Goal: Task Accomplishment & Management: Use online tool/utility

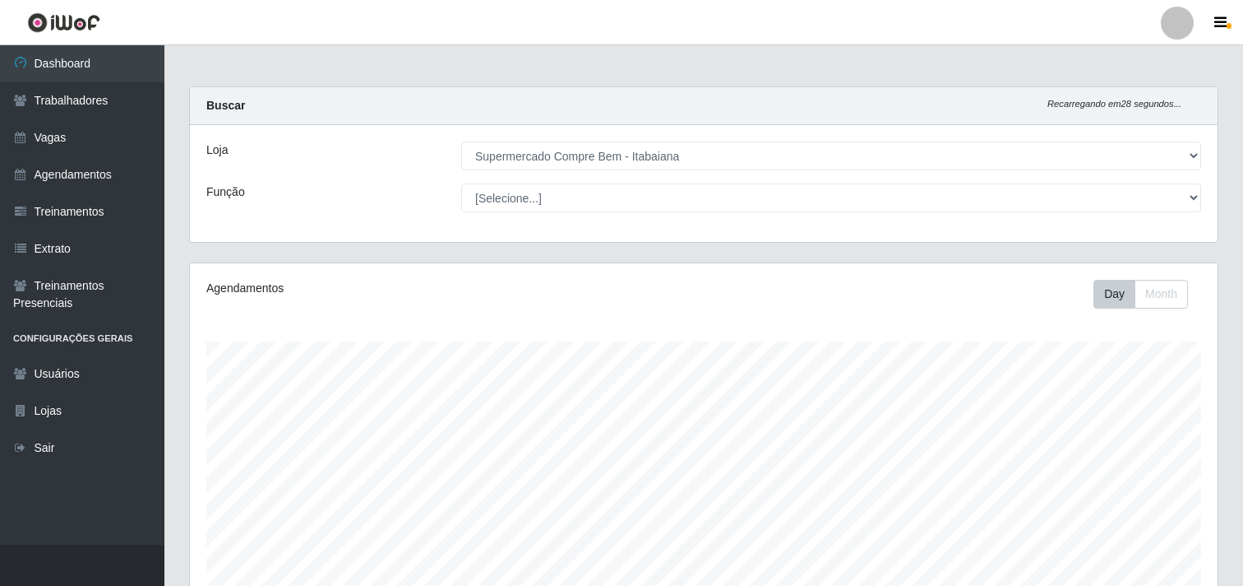
select select "264"
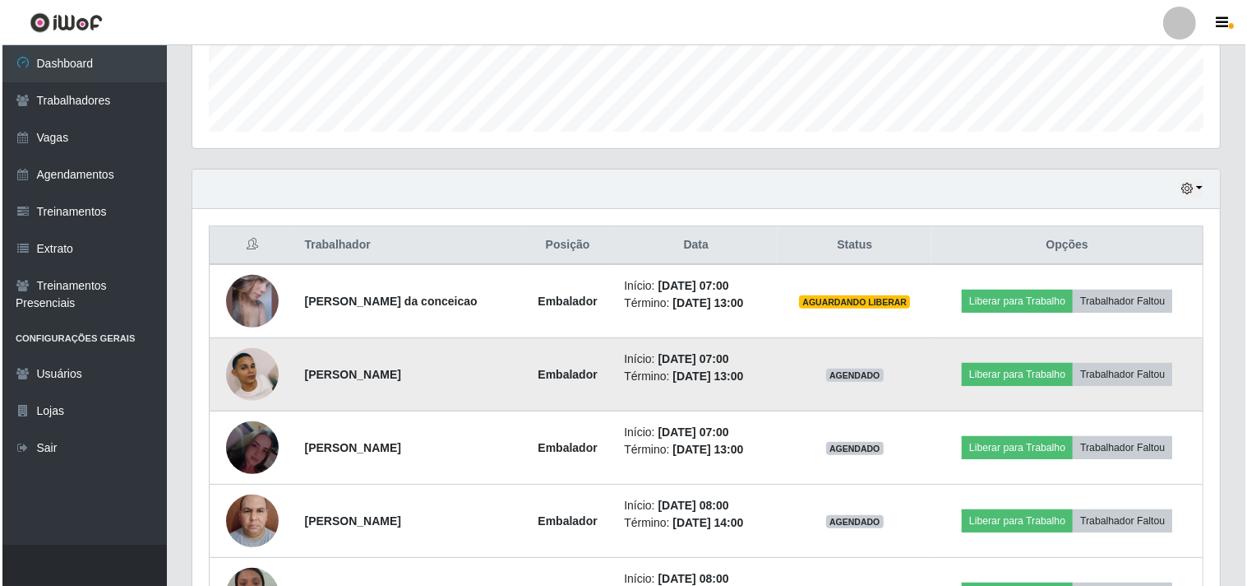
scroll to position [340, 1028]
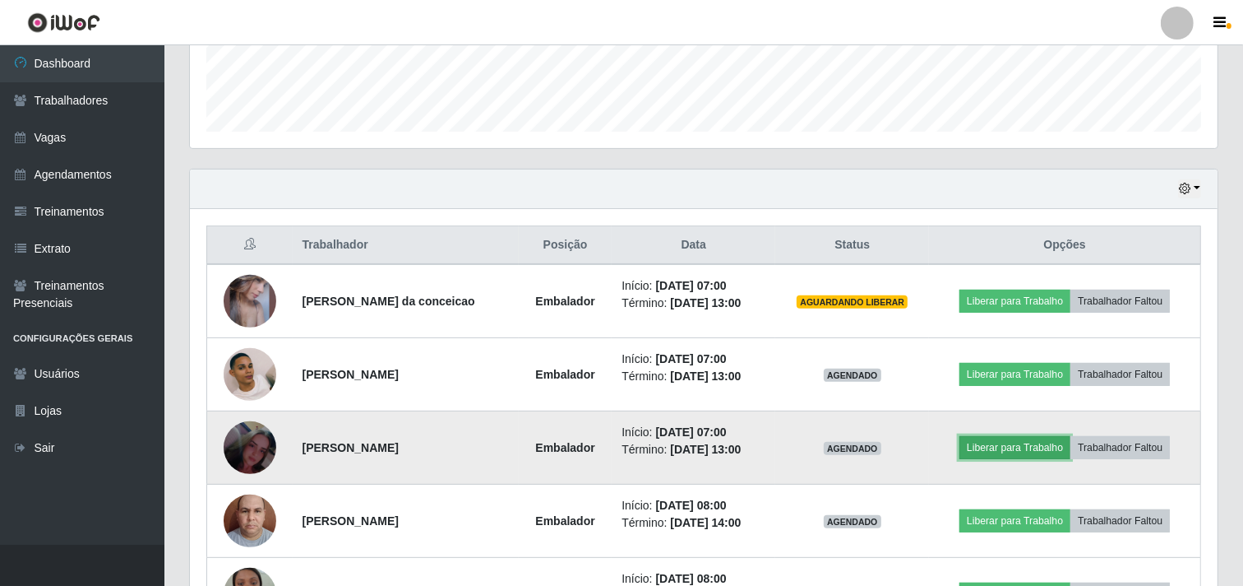
click at [1001, 438] on button "Liberar para Trabalho" at bounding box center [1015, 447] width 111 height 23
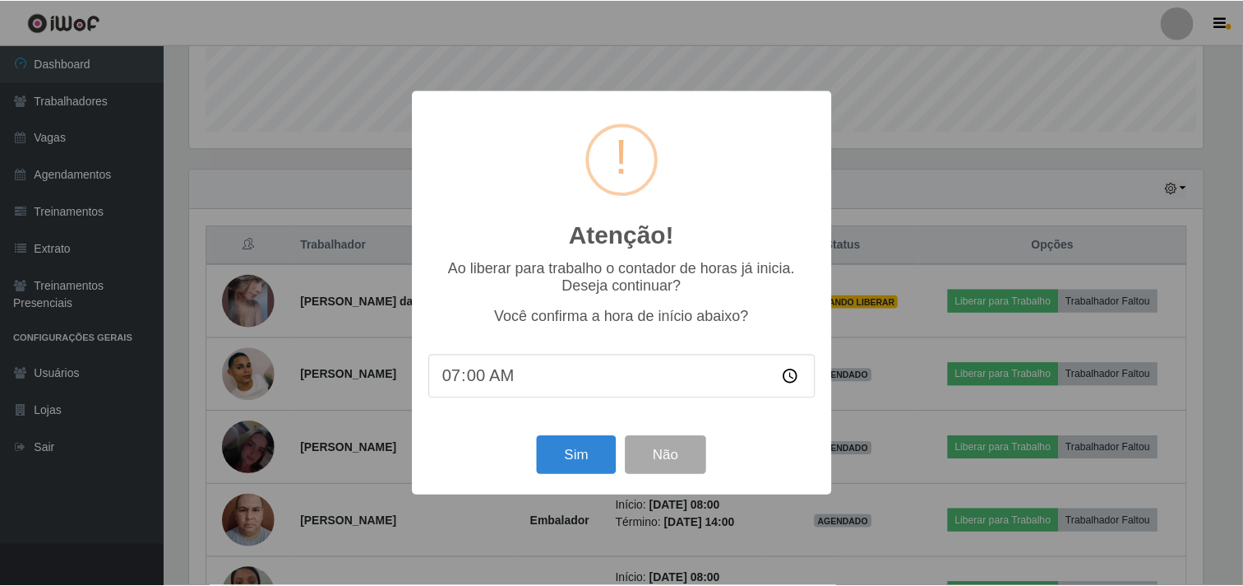
scroll to position [340, 1017]
click at [602, 451] on button "Sim" at bounding box center [579, 455] width 80 height 39
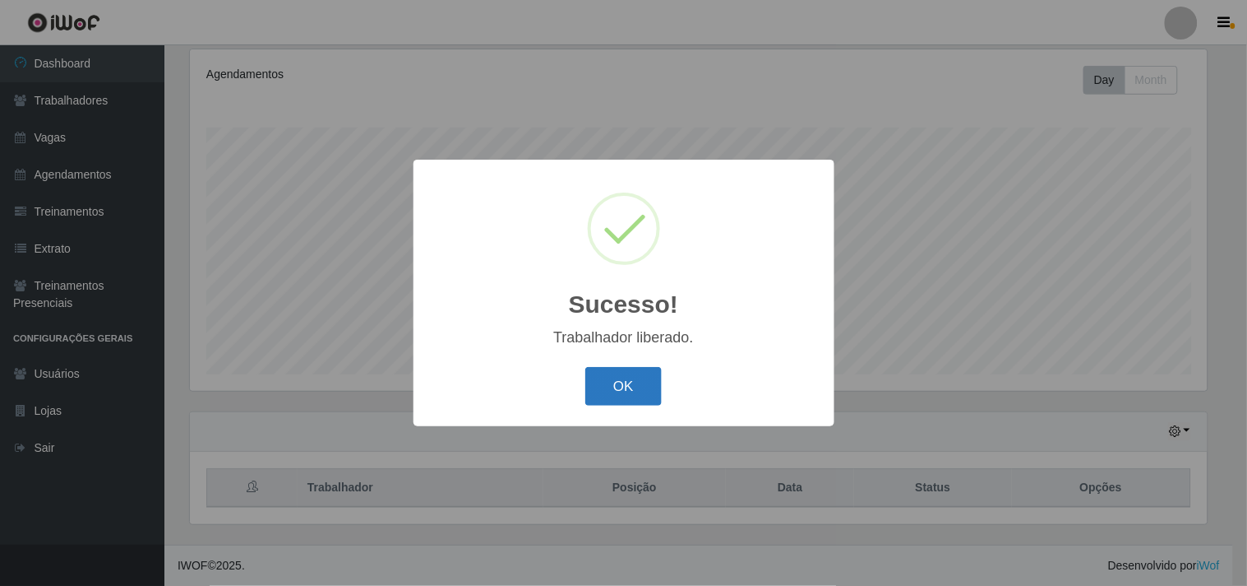
click at [638, 375] on button "OK" at bounding box center [624, 386] width 76 height 39
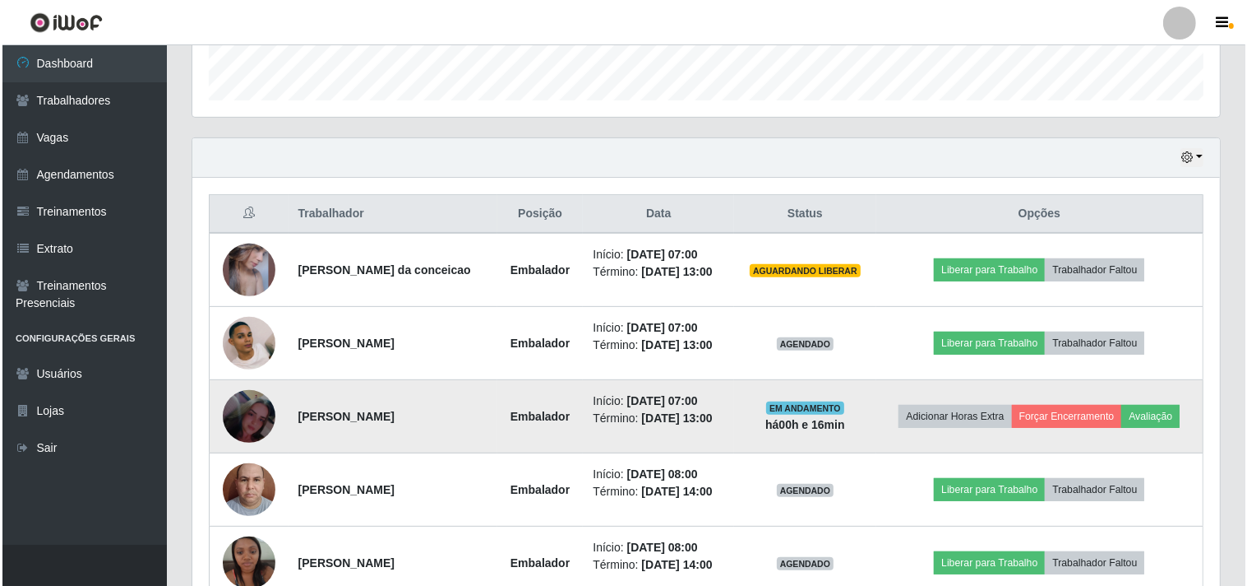
scroll to position [340, 1028]
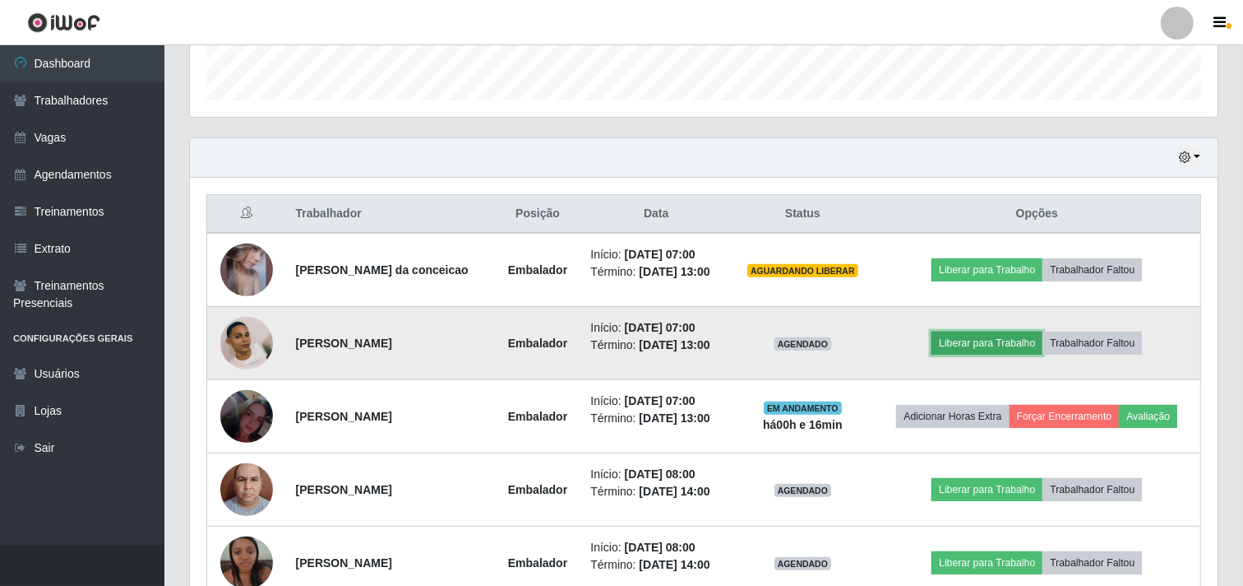
click at [992, 341] on button "Liberar para Trabalho" at bounding box center [987, 342] width 111 height 23
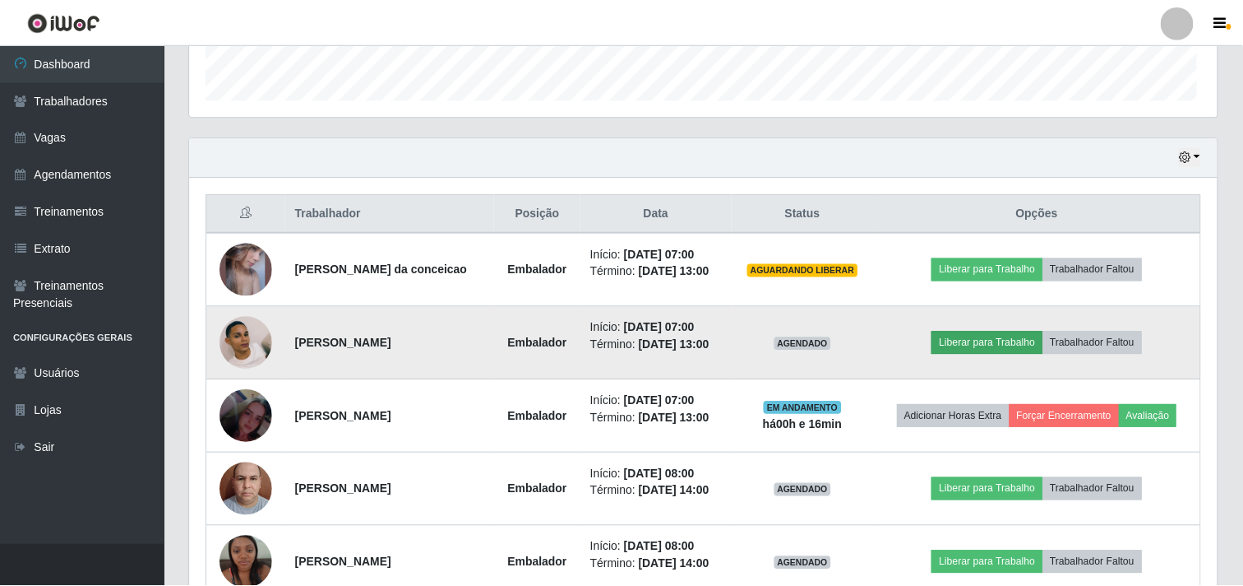
scroll to position [340, 1017]
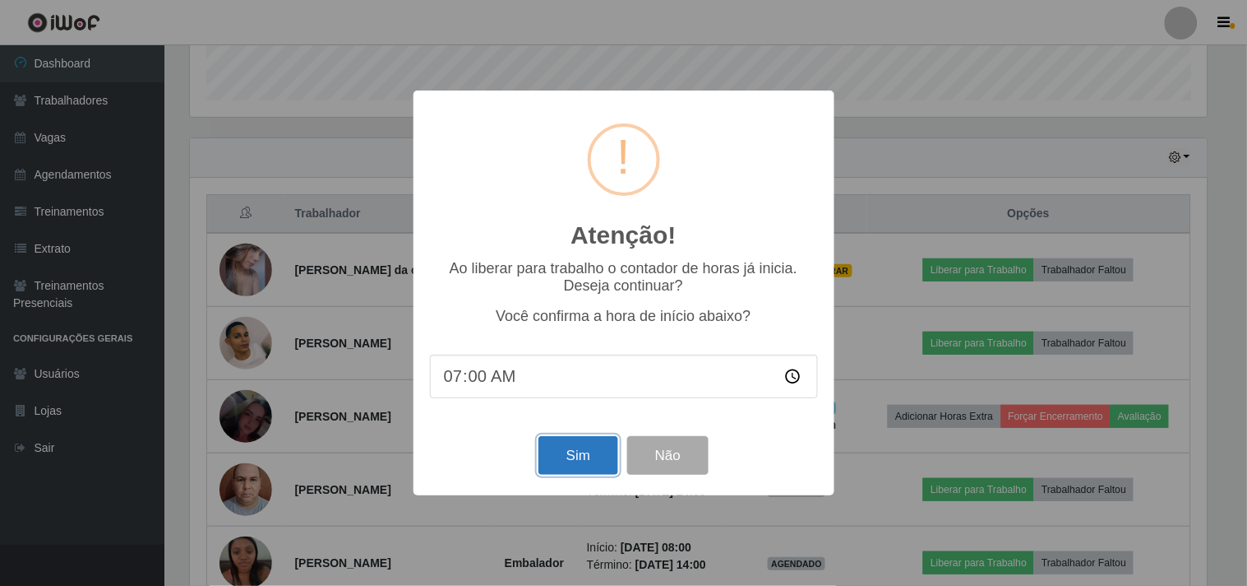
click at [590, 453] on button "Sim" at bounding box center [579, 455] width 80 height 39
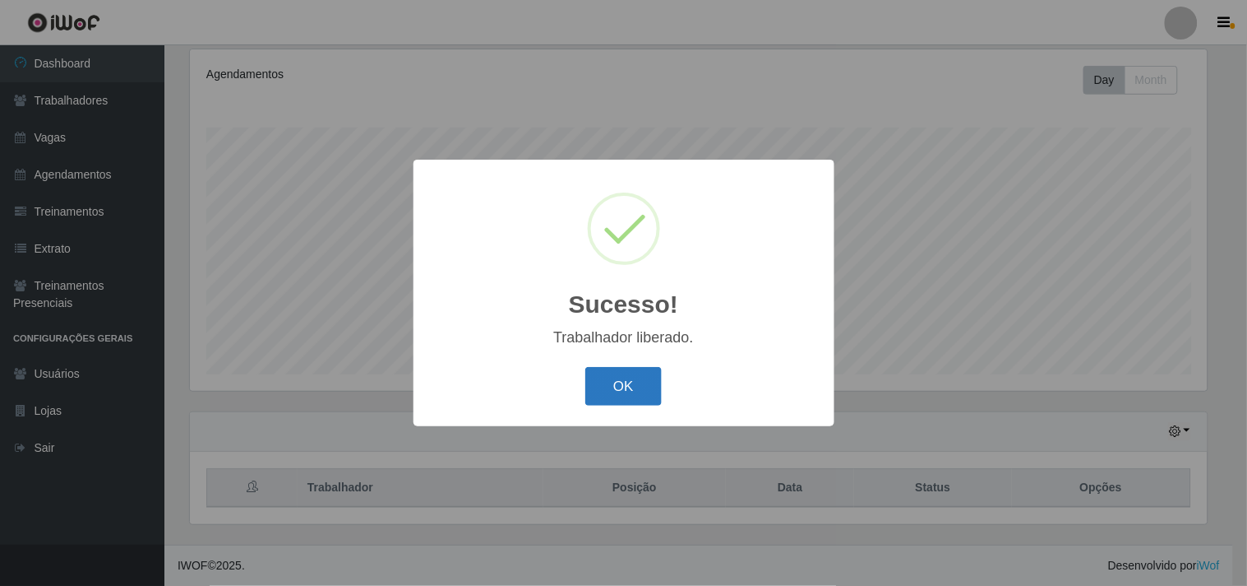
drag, startPoint x: 622, startPoint y: 351, endPoint x: 619, endPoint y: 373, distance: 22.3
click at [620, 365] on div "Sucesso! × Trabalhador liberado. OK Cancel" at bounding box center [624, 293] width 421 height 266
click at [619, 374] on button "OK" at bounding box center [624, 386] width 76 height 39
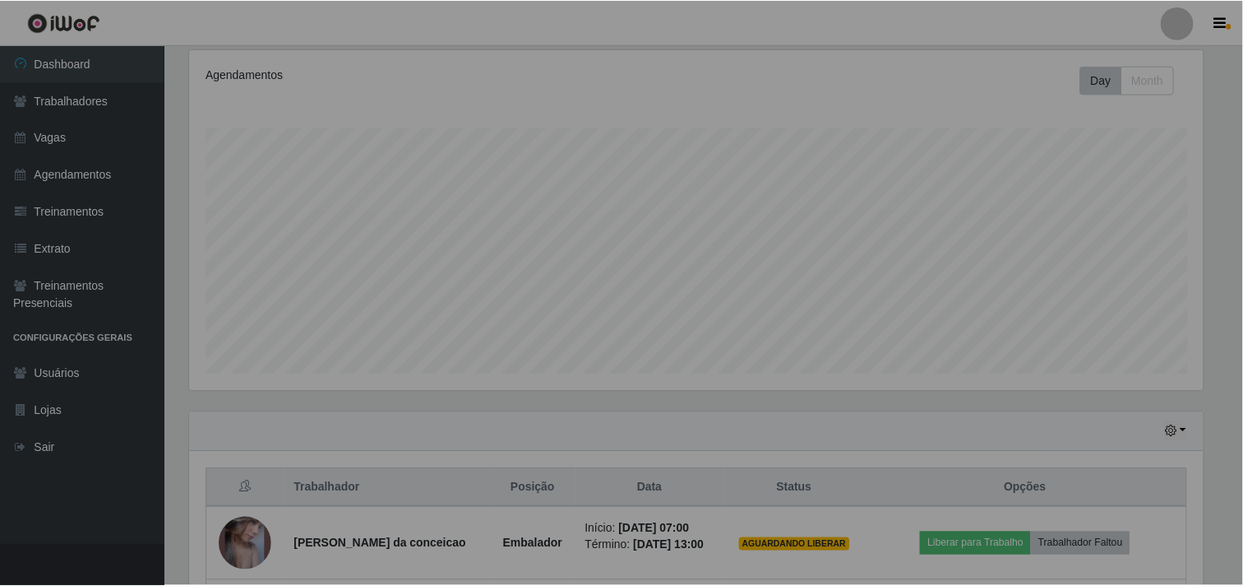
scroll to position [340, 1028]
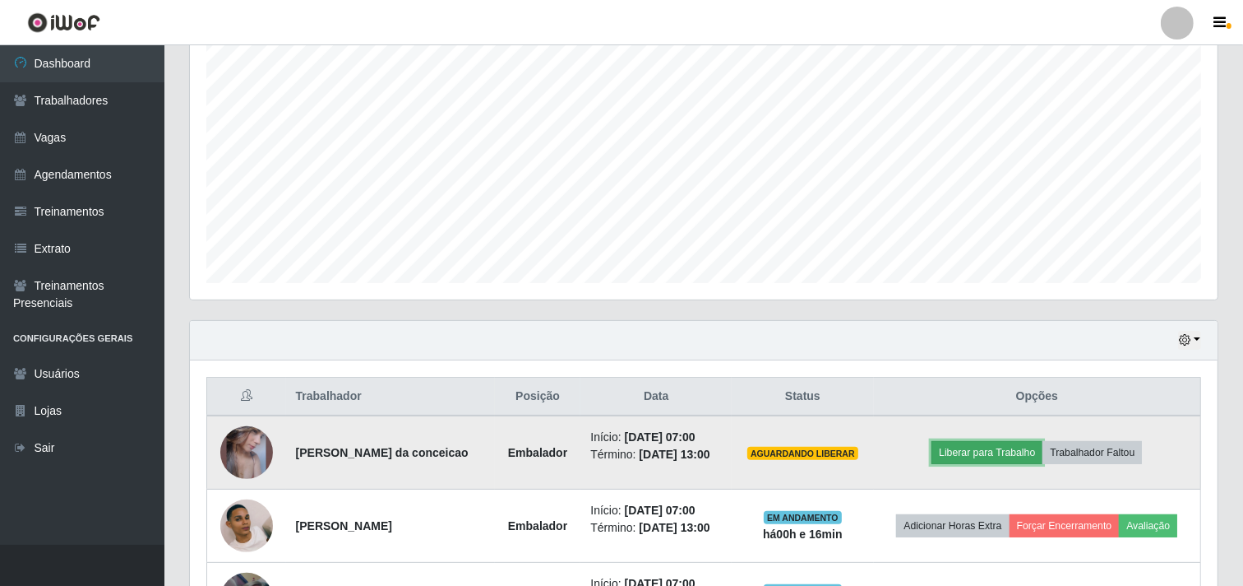
click at [976, 450] on button "Liberar para Trabalho" at bounding box center [987, 452] width 111 height 23
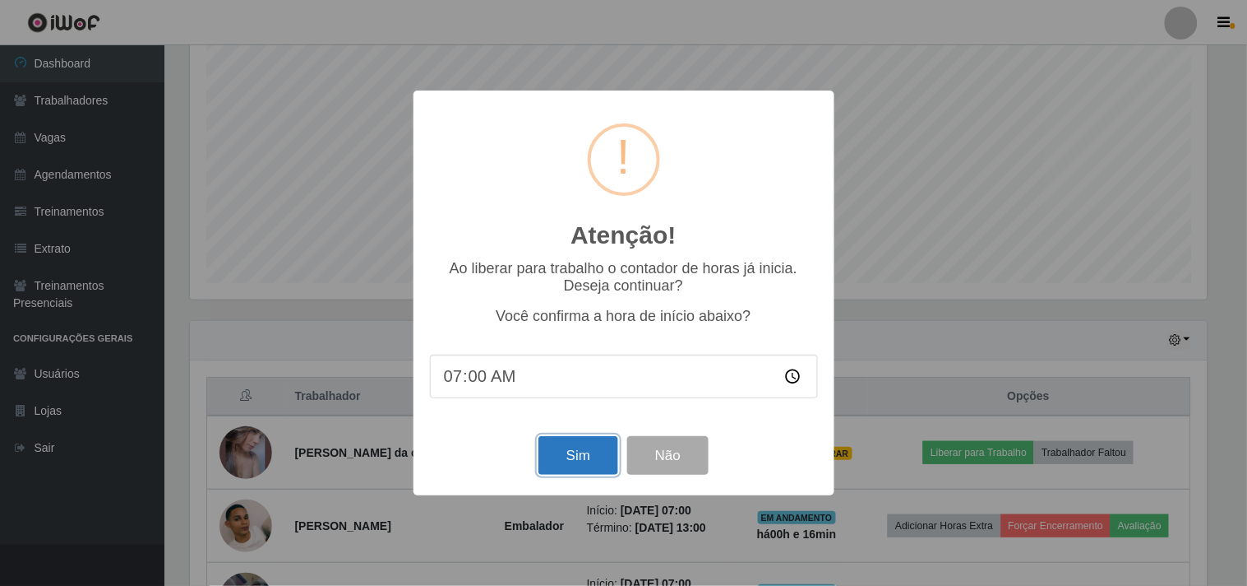
click at [586, 464] on button "Sim" at bounding box center [579, 455] width 80 height 39
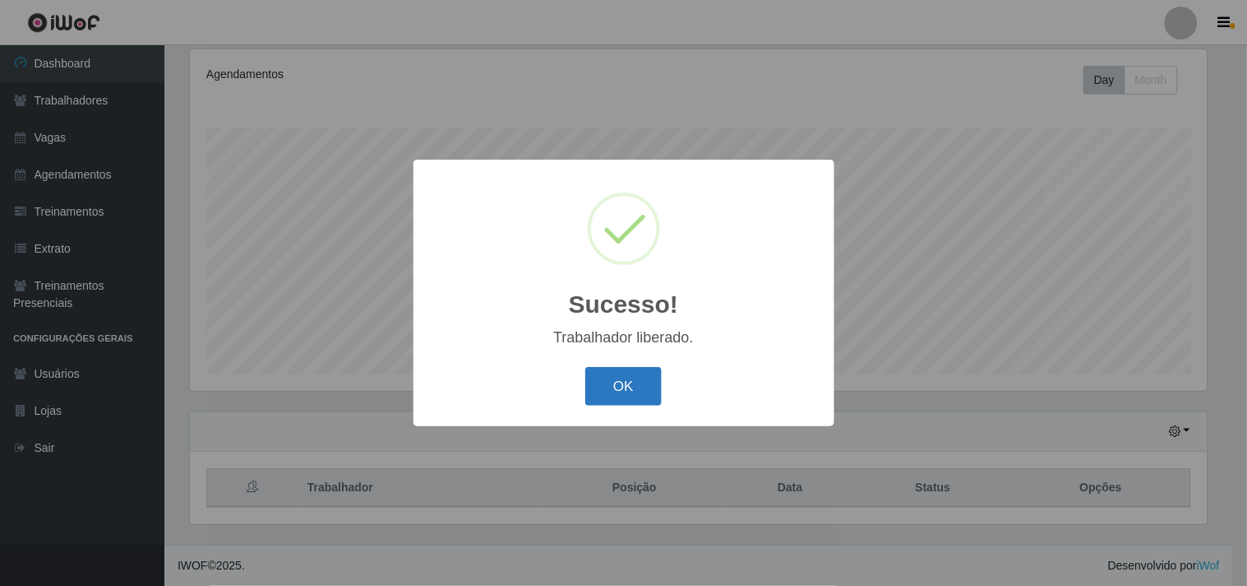
click at [617, 377] on button "OK" at bounding box center [624, 386] width 76 height 39
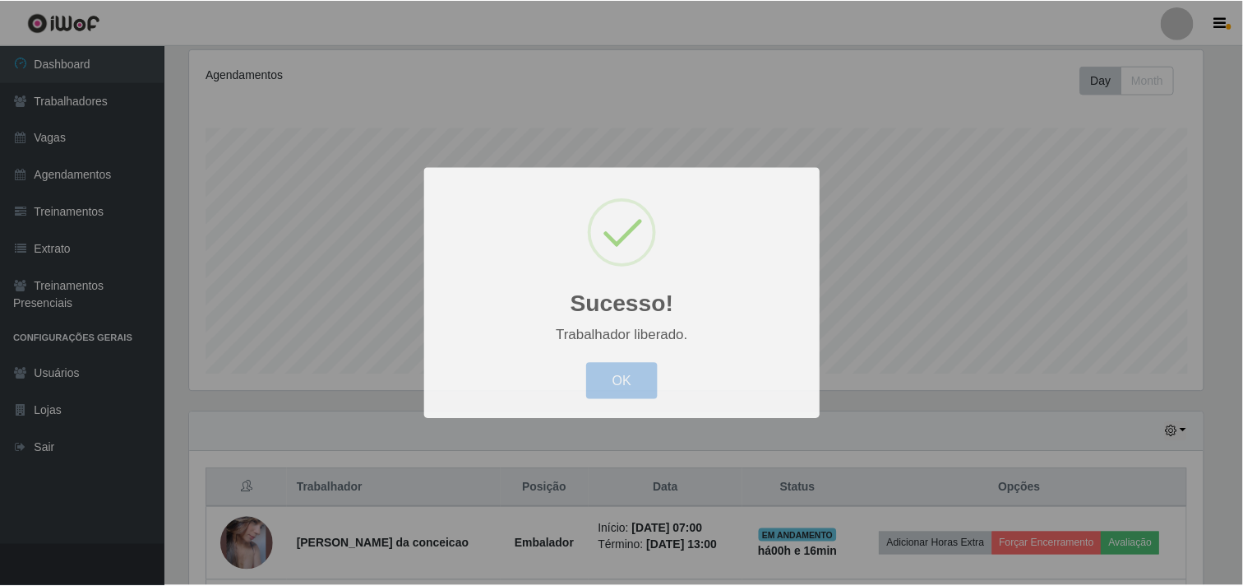
scroll to position [0, 0]
